Goal: Check status: Check status

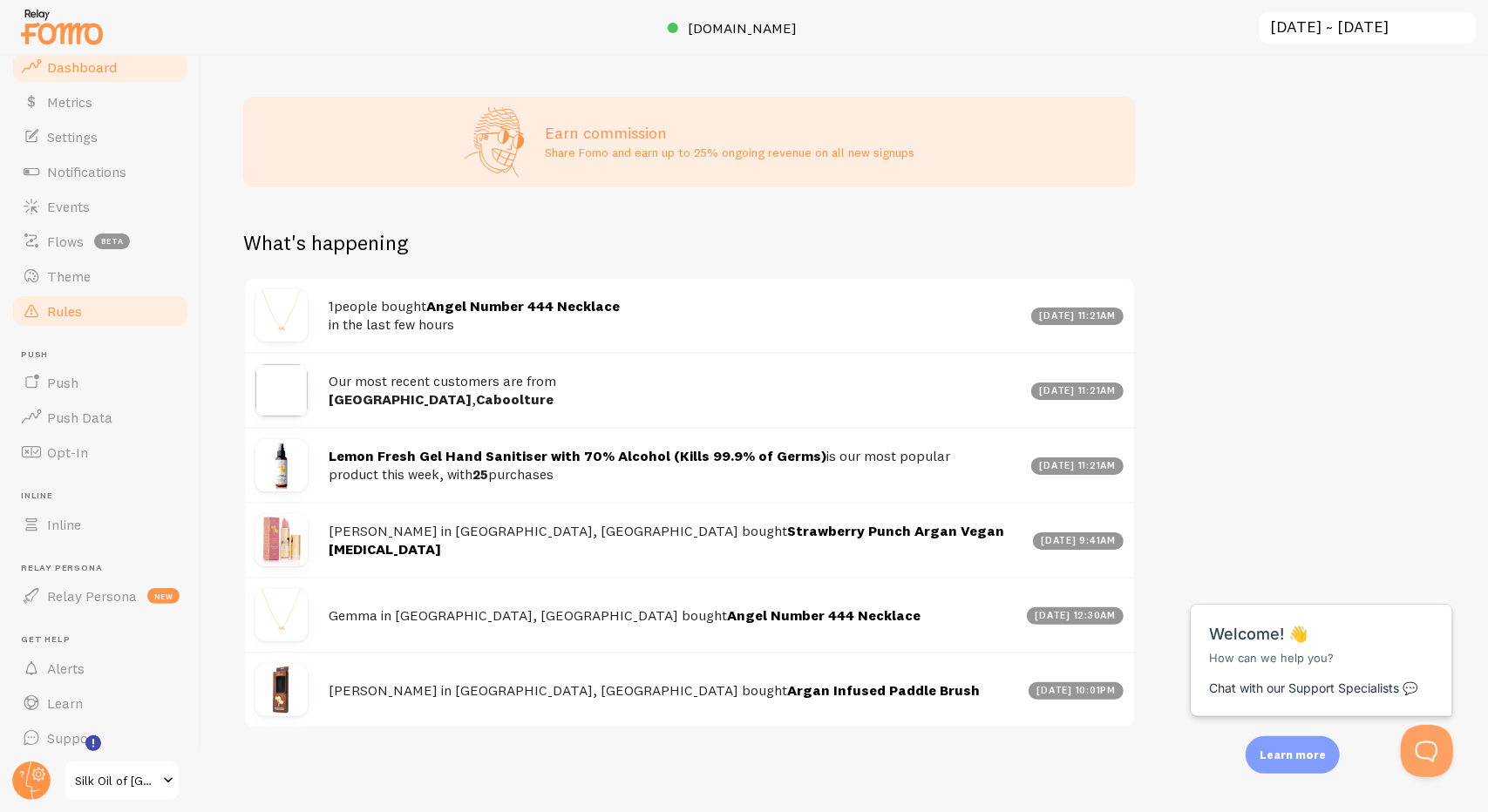
scroll to position [49, 0]
click at [84, 92] on span "Metrics" at bounding box center [70, 97] width 46 height 18
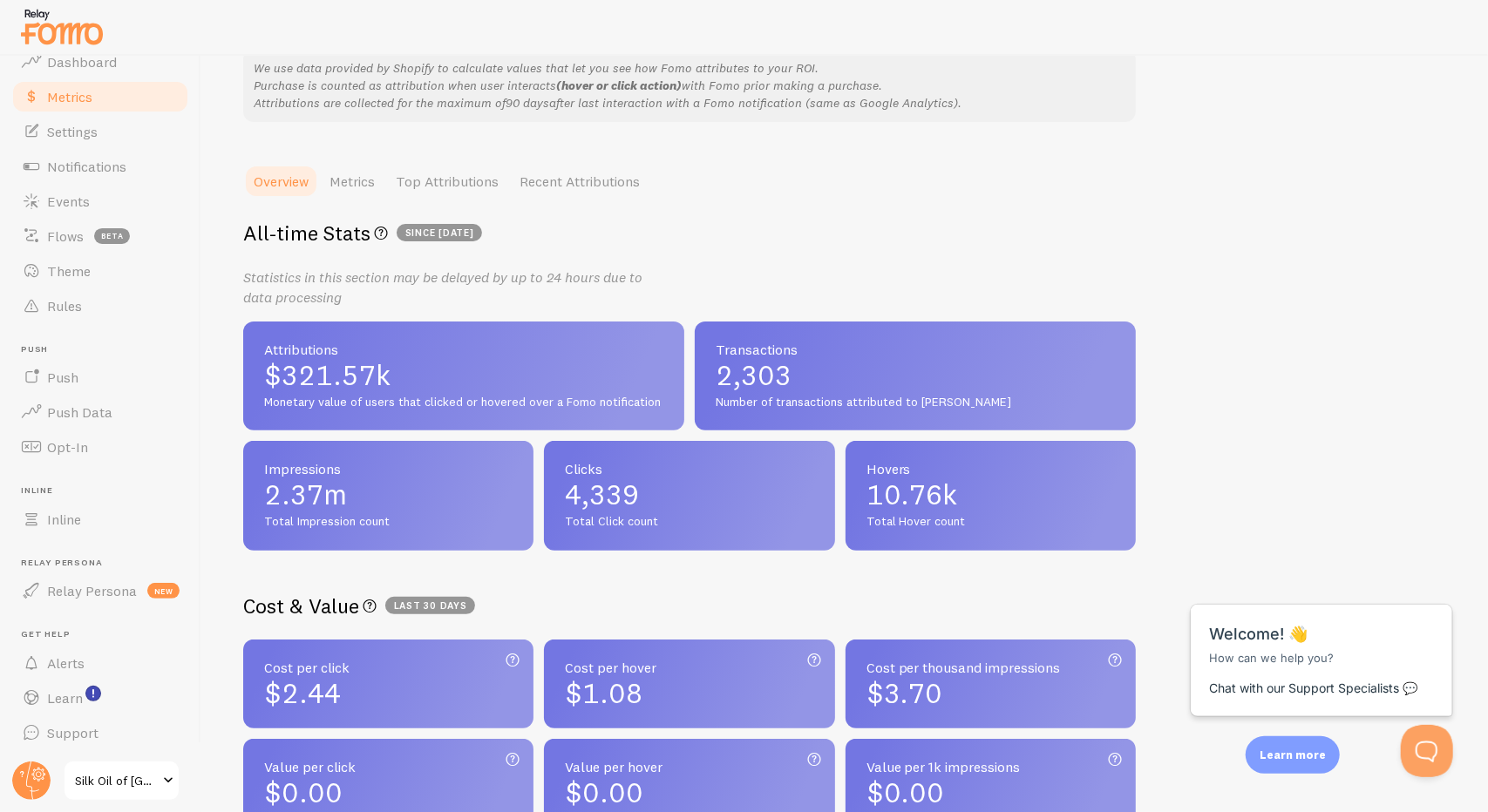
scroll to position [251, 0]
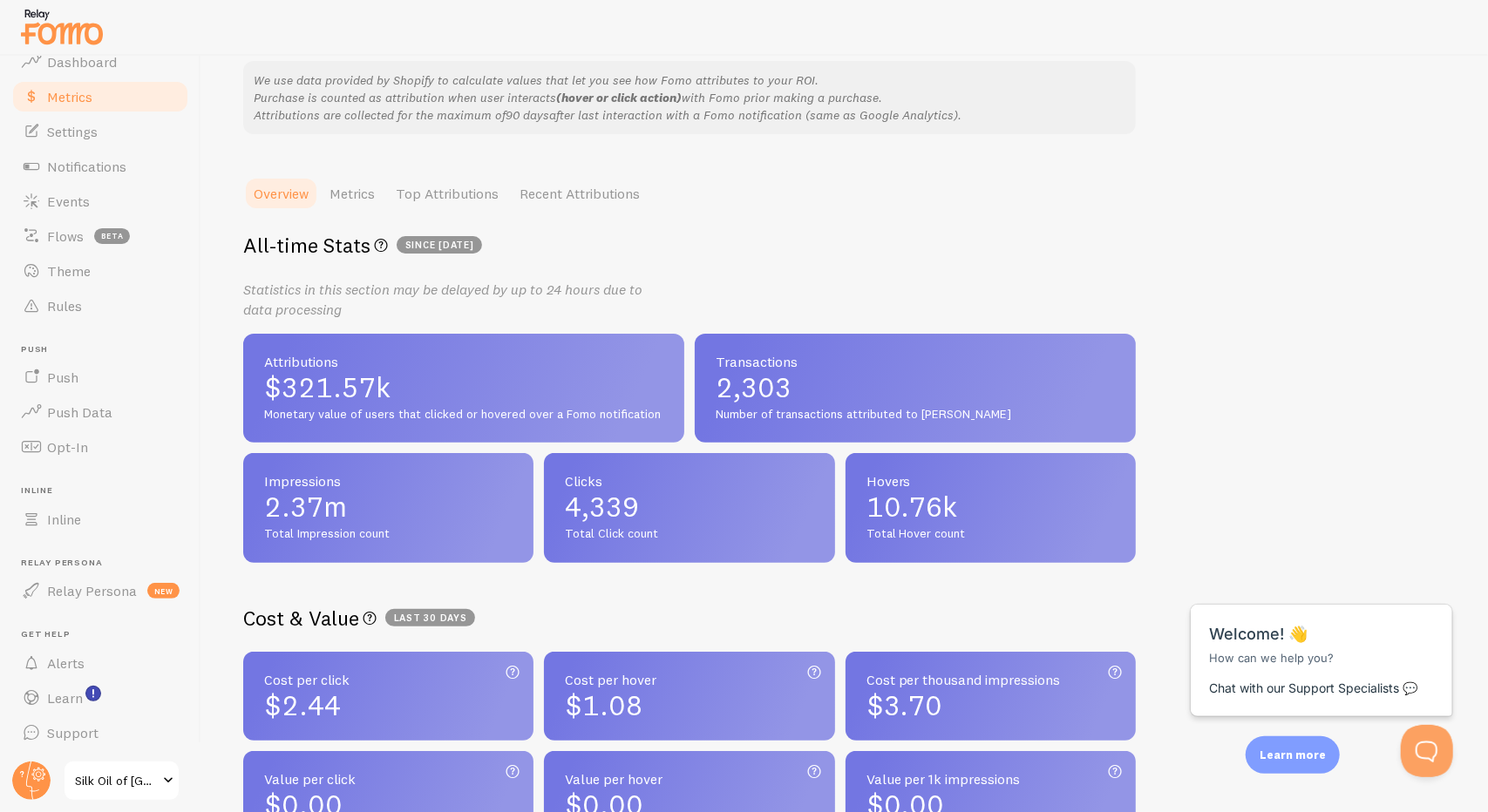
click at [587, 198] on link "Recent Attributions" at bounding box center [579, 193] width 141 height 35
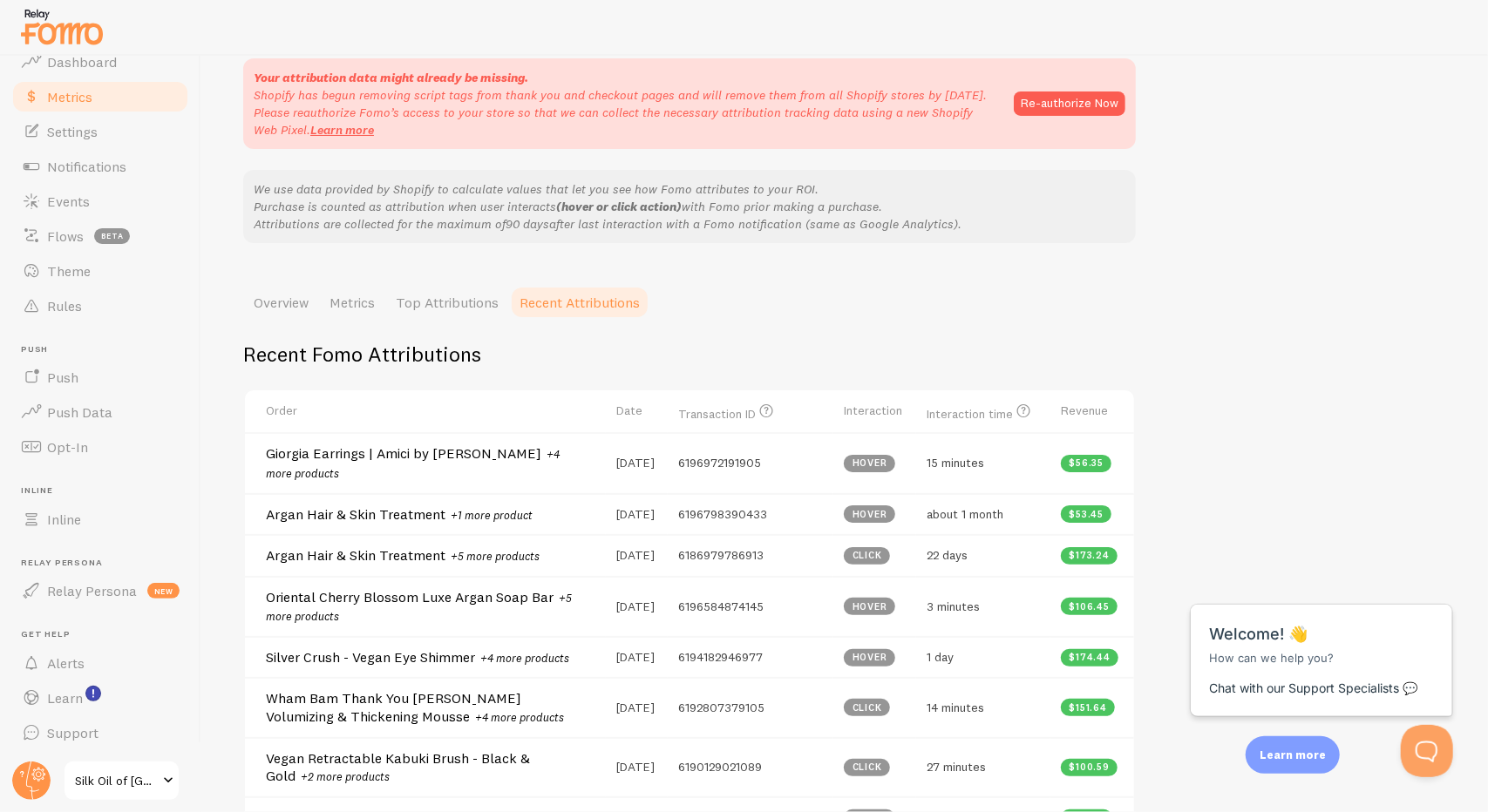
scroll to position [0, 0]
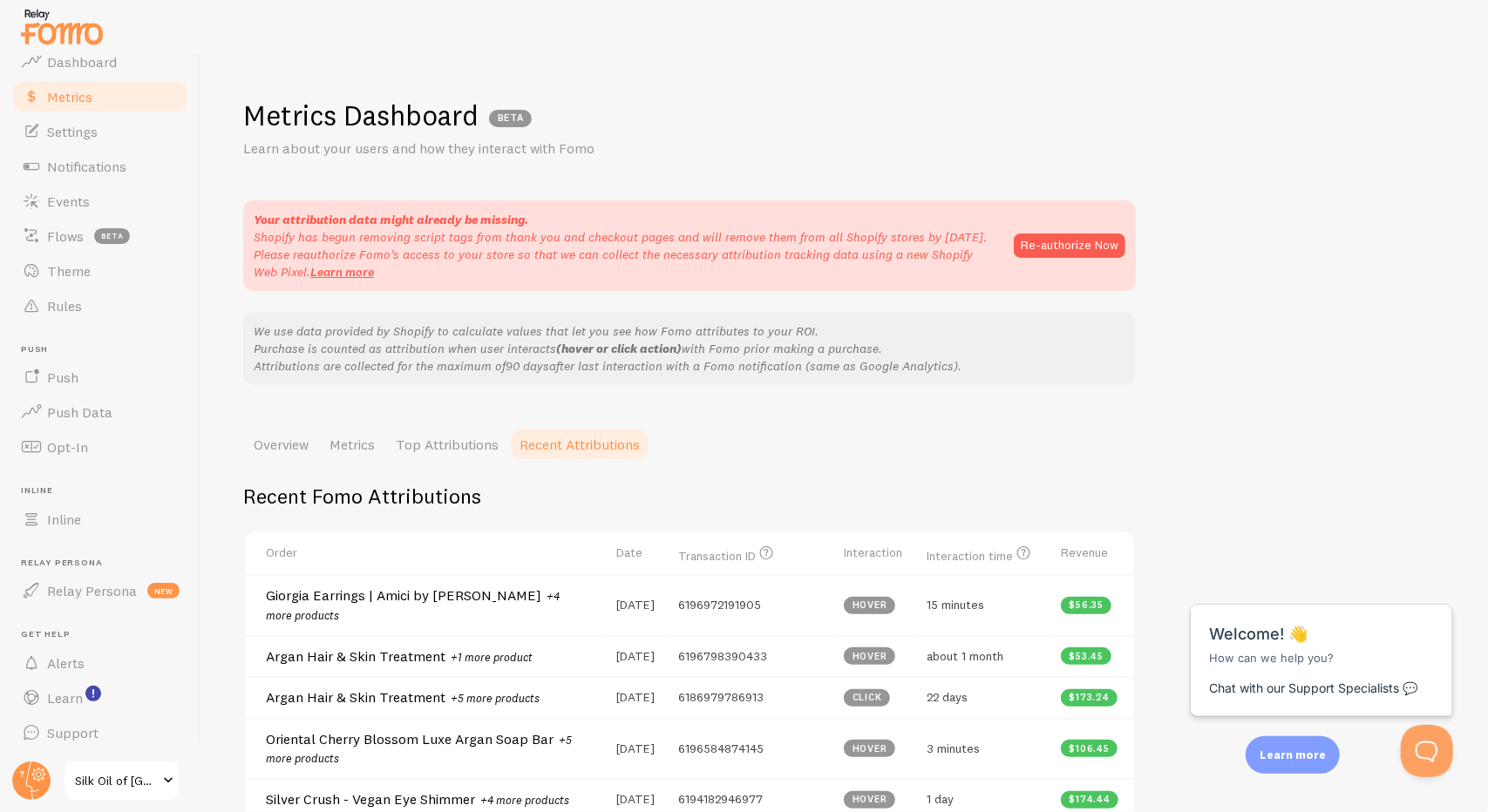
click at [568, 449] on link "Recent Attributions" at bounding box center [579, 444] width 141 height 35
click at [367, 448] on link "Metrics" at bounding box center [352, 444] width 66 height 35
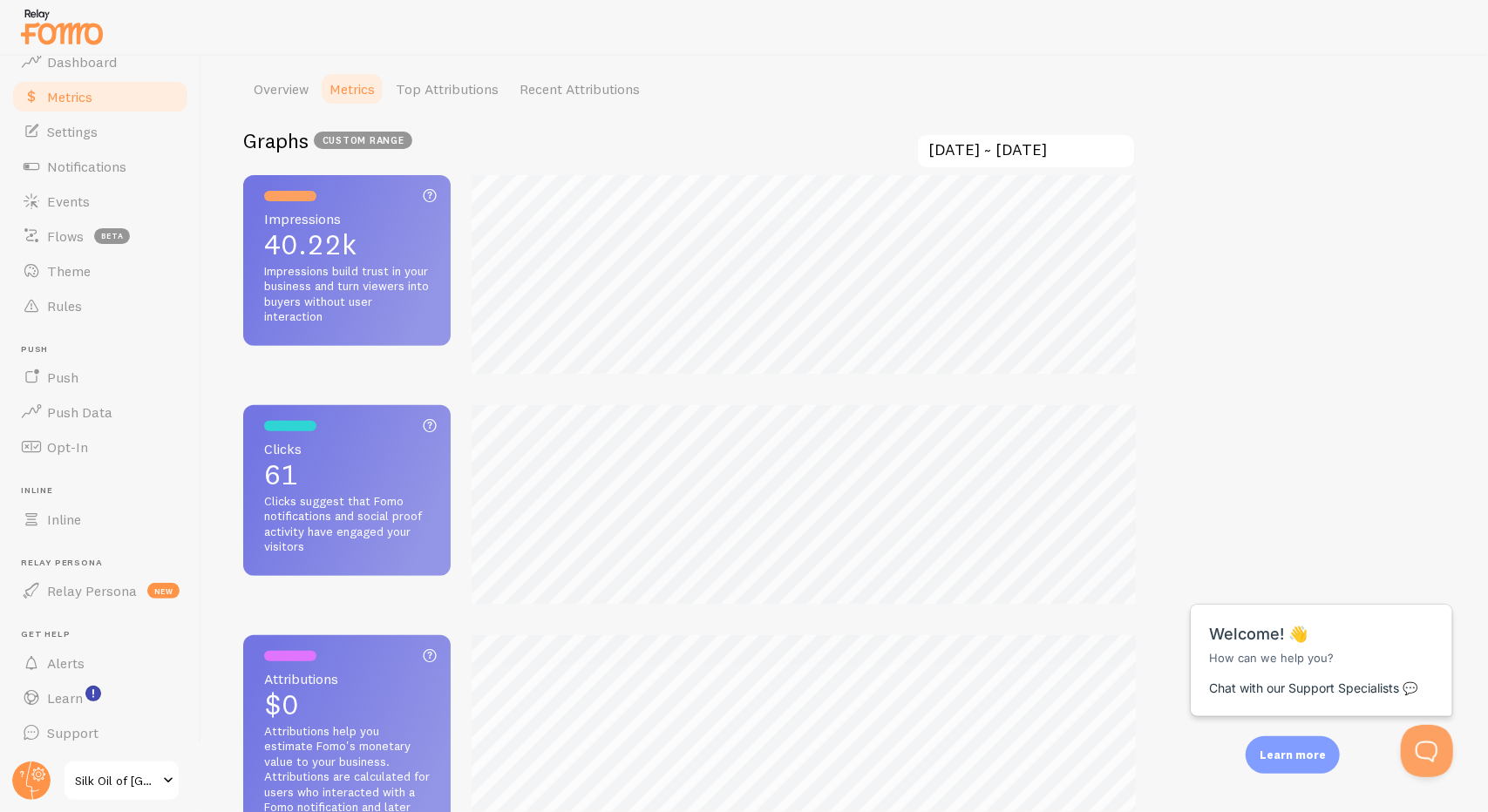
scroll to position [435, 0]
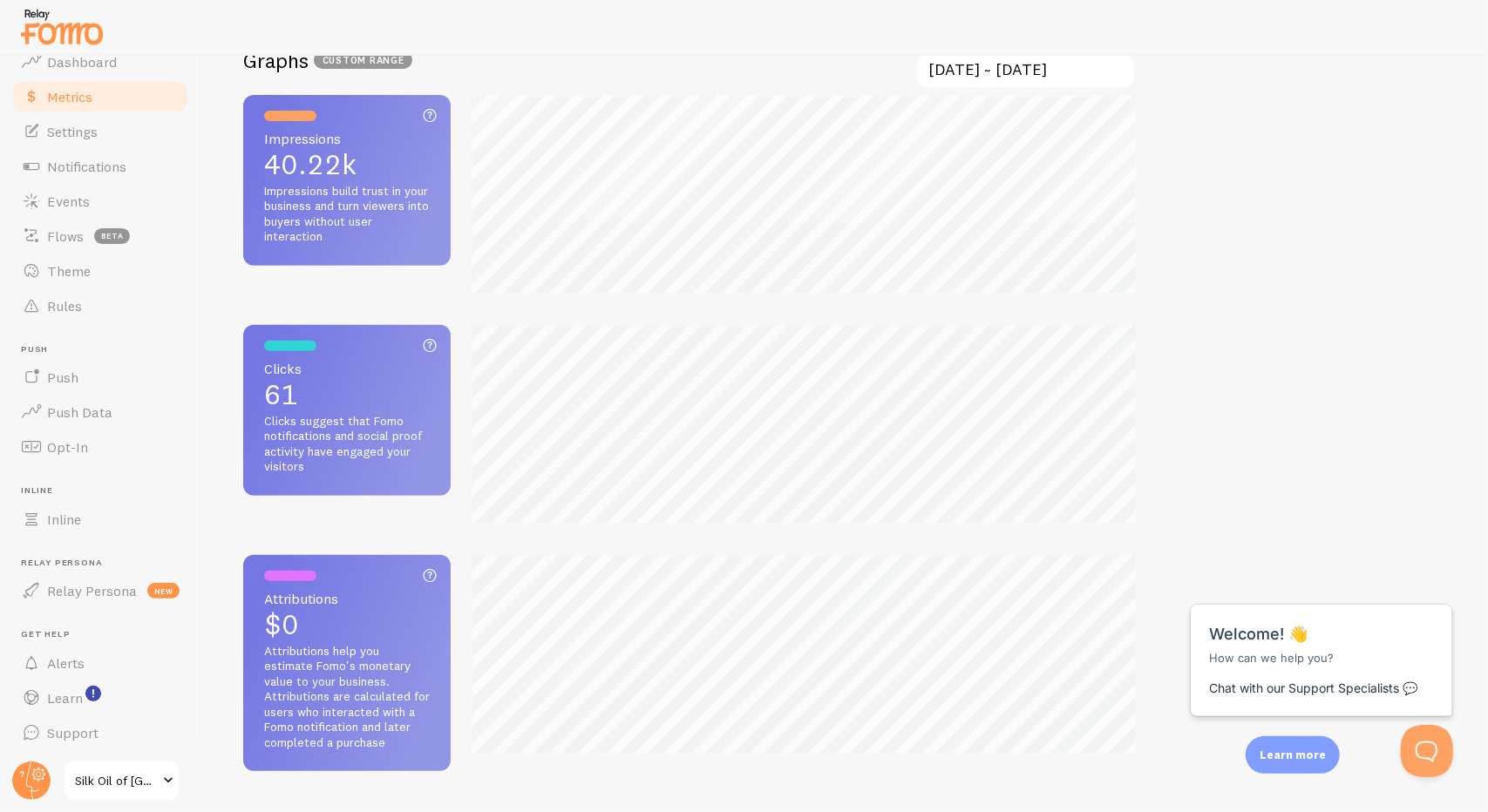
click at [1053, 75] on input "[DATE] ~ [DATE]" at bounding box center [1027, 71] width 220 height 36
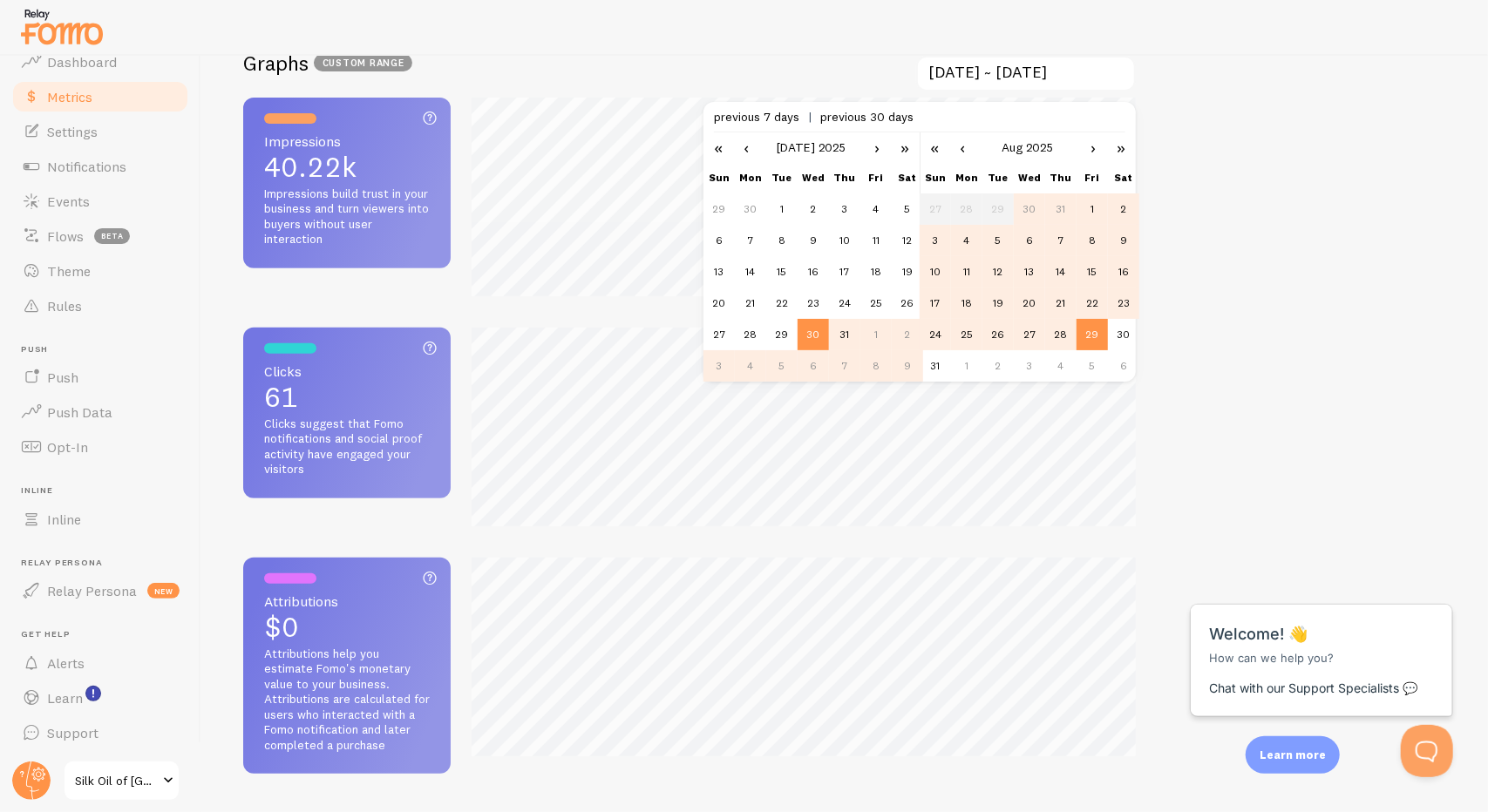
scroll to position [0, 0]
click at [1101, 205] on td "1" at bounding box center [1092, 209] width 31 height 31
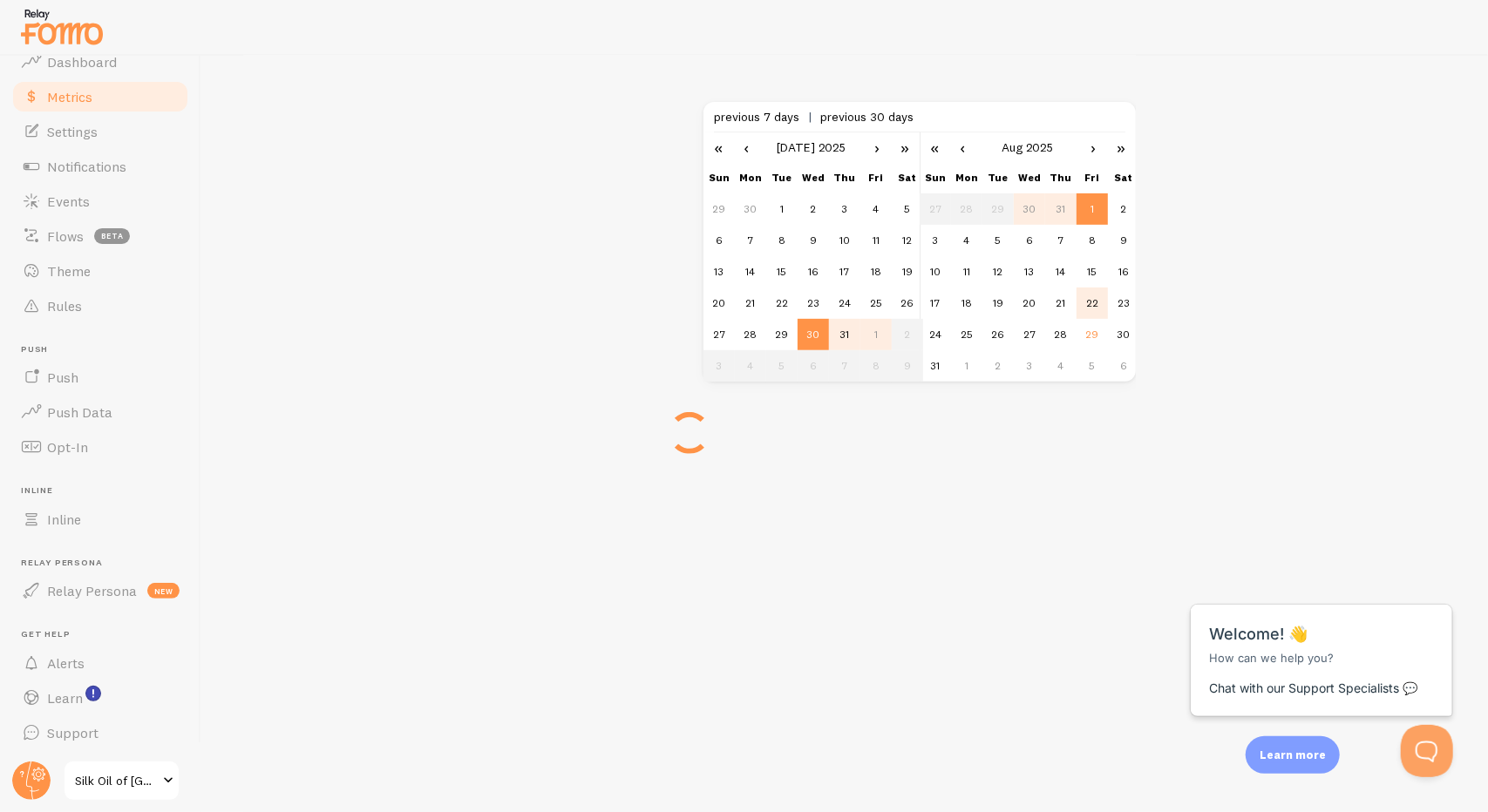
scroll to position [870771, 870951]
click at [1095, 328] on td "29" at bounding box center [1092, 334] width 31 height 31
type input "[DATE] ~ [DATE]"
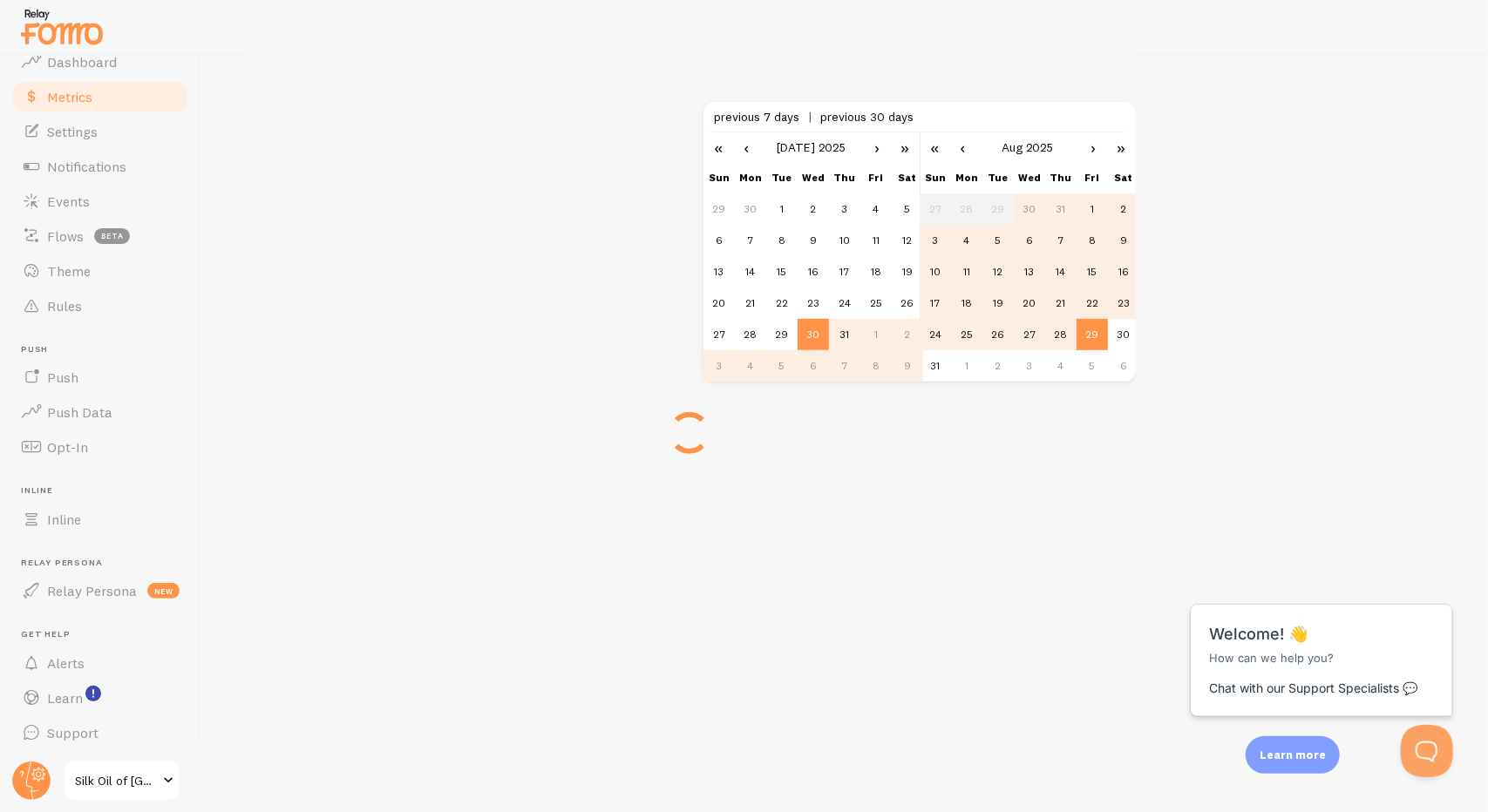
scroll to position [0, 0]
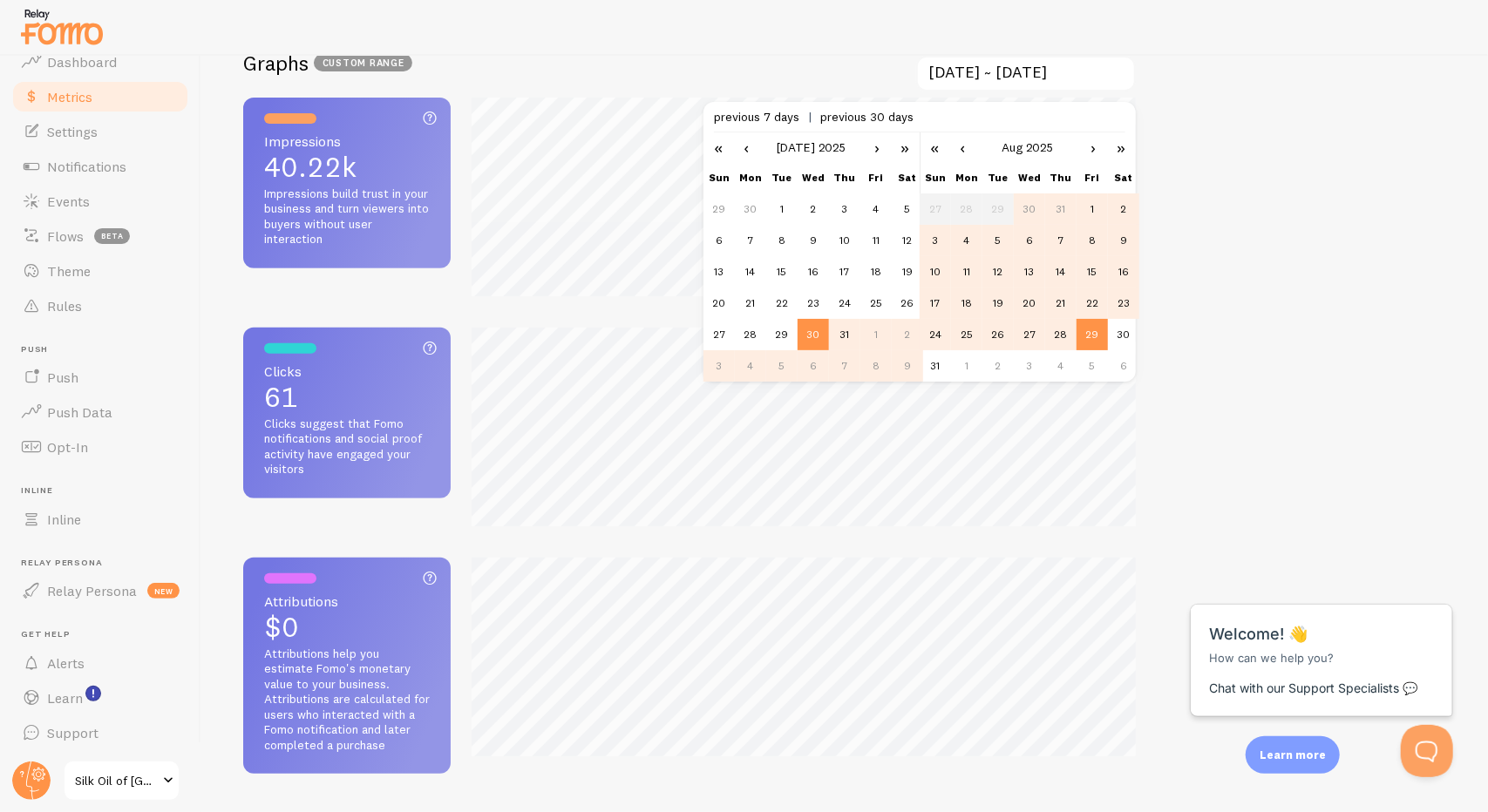
click at [1234, 74] on div "Metrics Dashboard BETA Learn about your users and how they interact with Fomo Y…" at bounding box center [845, 435] width 1287 height 757
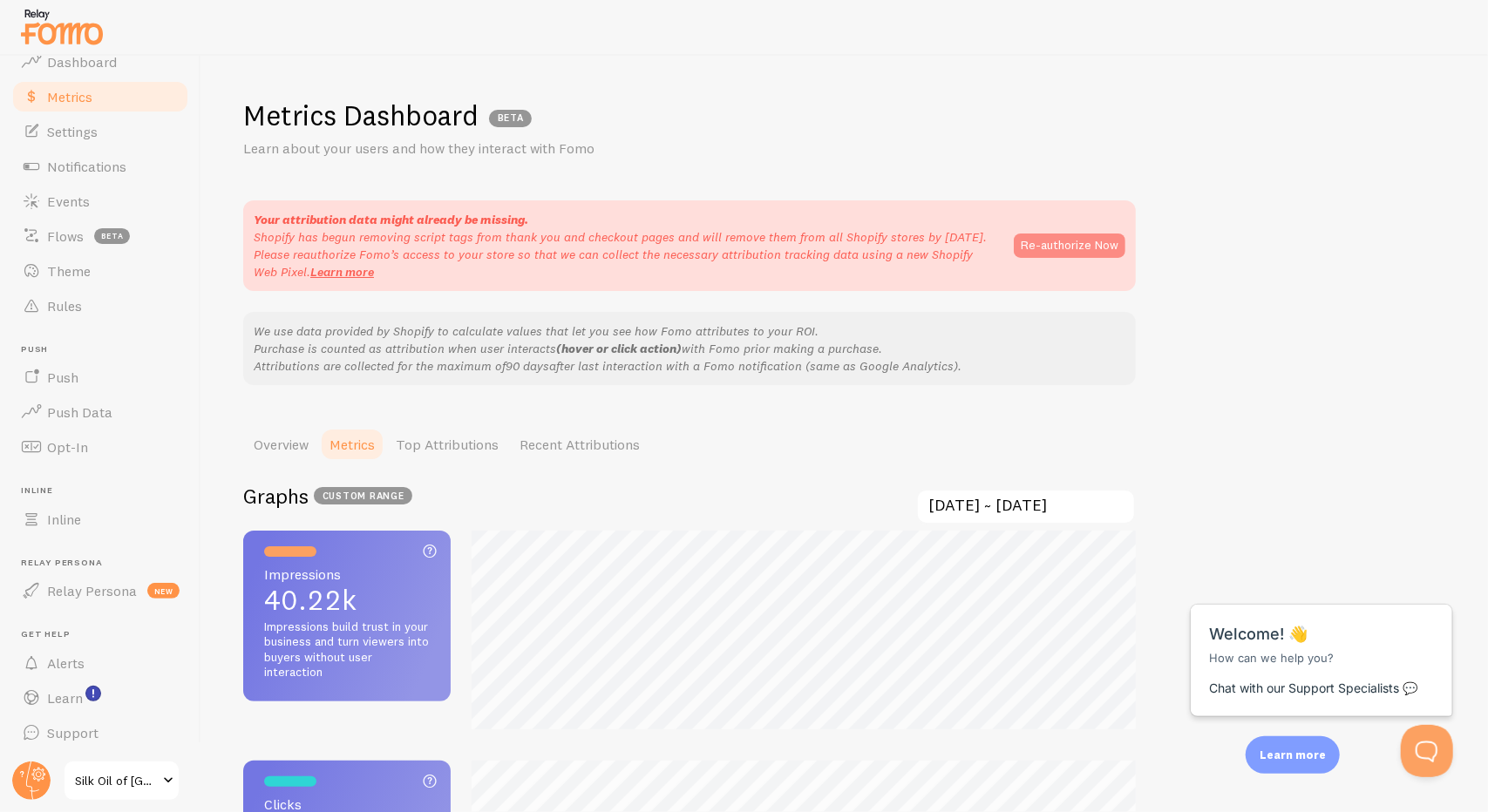
click at [1076, 245] on button "Re-authorize Now" at bounding box center [1069, 245] width 112 height 24
